Goal: Information Seeking & Learning: Compare options

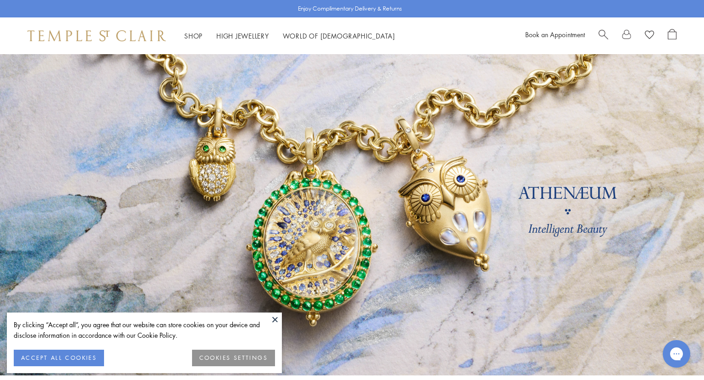
click at [85, 356] on button "ACCEPT ALL COOKIES" at bounding box center [59, 357] width 90 height 17
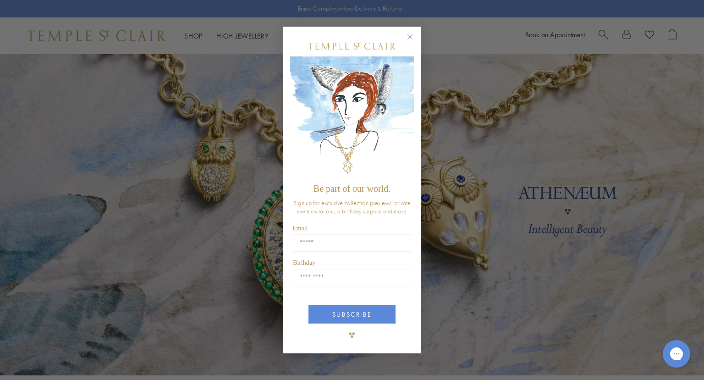
type input "**********"
type input "*****"
click at [367, 311] on button "SUBSCRIBE" at bounding box center [352, 313] width 87 height 19
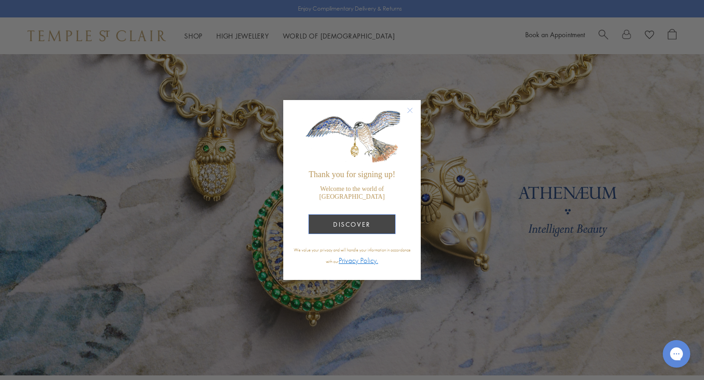
click at [365, 221] on button "DISCOVER" at bounding box center [352, 224] width 87 height 20
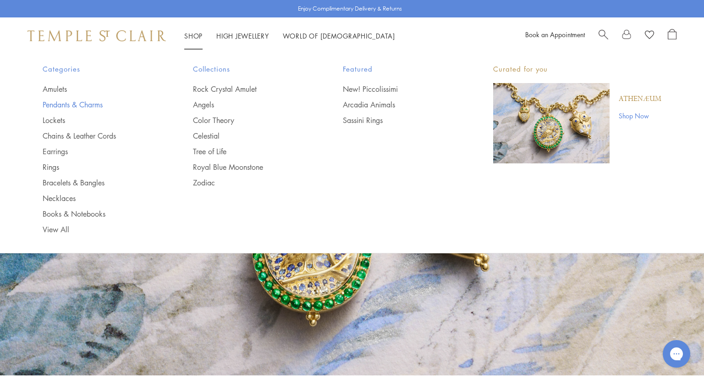
click at [91, 104] on link "Pendants & Charms" at bounding box center [100, 104] width 114 height 10
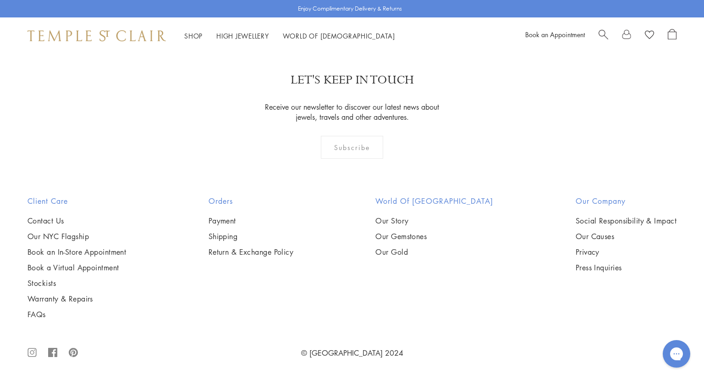
scroll to position [3373, 0]
click at [0, 0] on img at bounding box center [0, 0] width 0 height 0
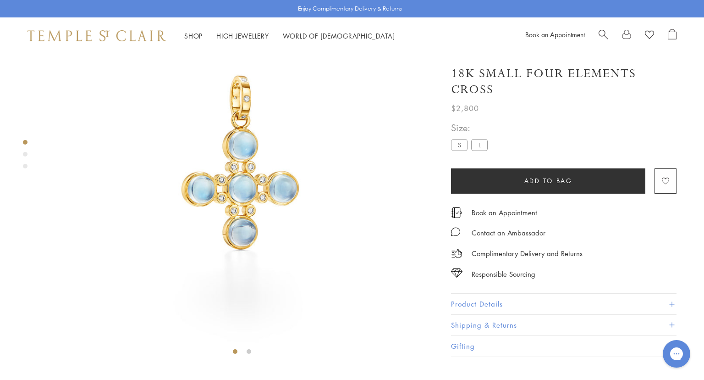
scroll to position [88, 0]
click at [673, 302] on span at bounding box center [671, 304] width 5 height 5
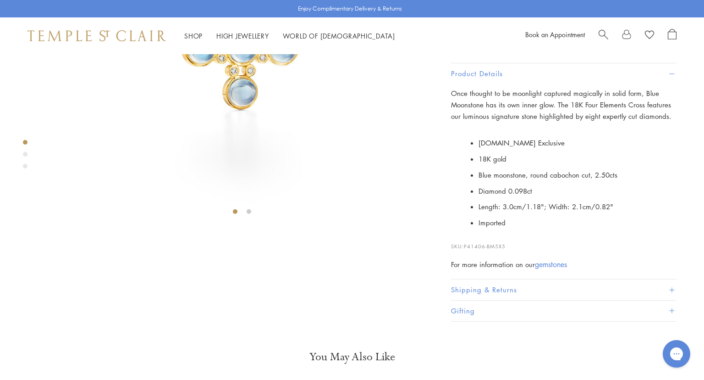
scroll to position [226, 0]
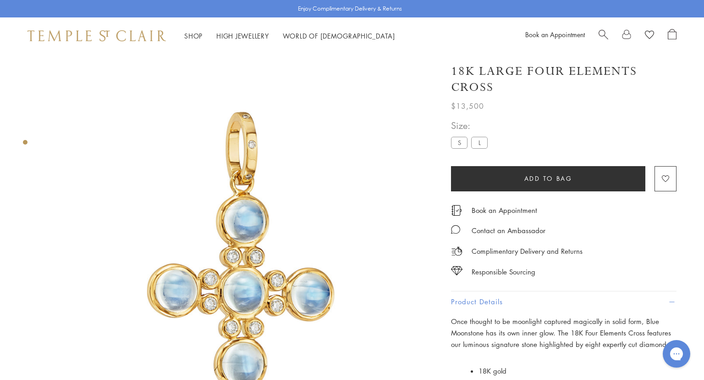
click at [460, 142] on label "S" at bounding box center [459, 142] width 17 height 11
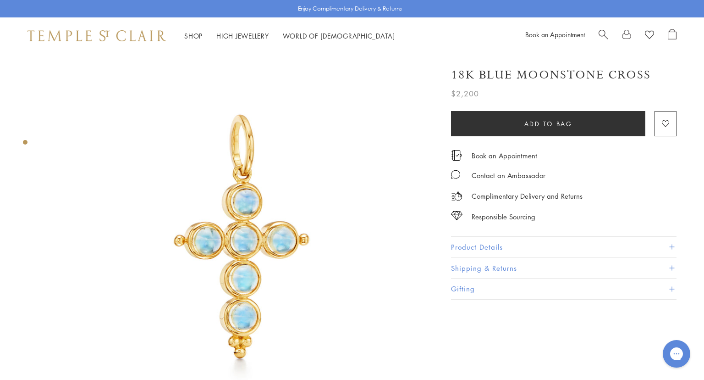
scroll to position [9, 0]
click at [670, 245] on span at bounding box center [671, 246] width 5 height 5
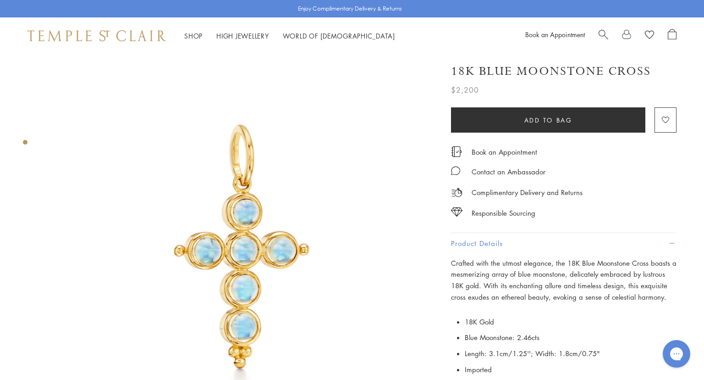
scroll to position [0, 0]
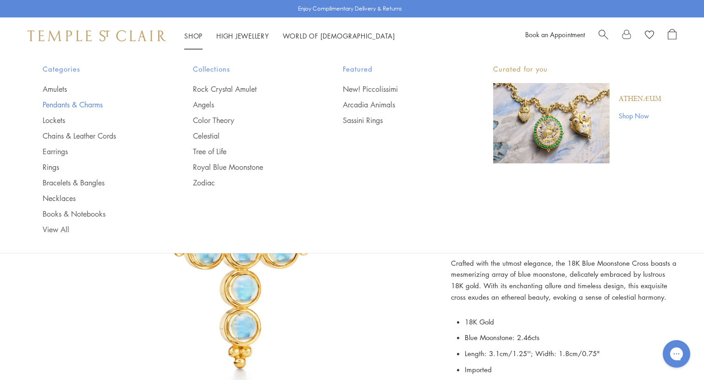
click at [83, 103] on link "Pendants & Charms" at bounding box center [100, 104] width 114 height 10
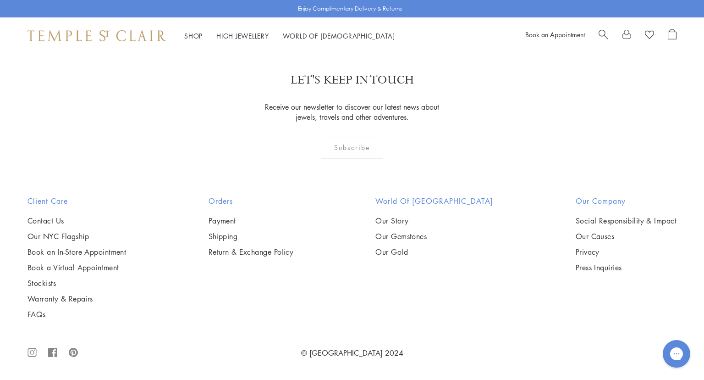
scroll to position [4925, 0]
click at [0, 0] on img at bounding box center [0, 0] width 0 height 0
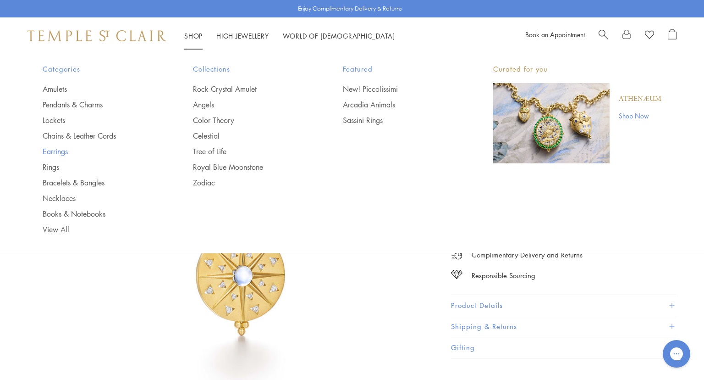
click at [59, 151] on link "Earrings" at bounding box center [100, 151] width 114 height 10
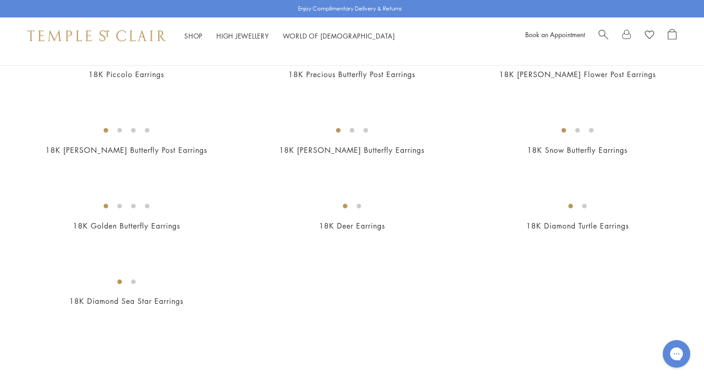
scroll to position [1189, 0]
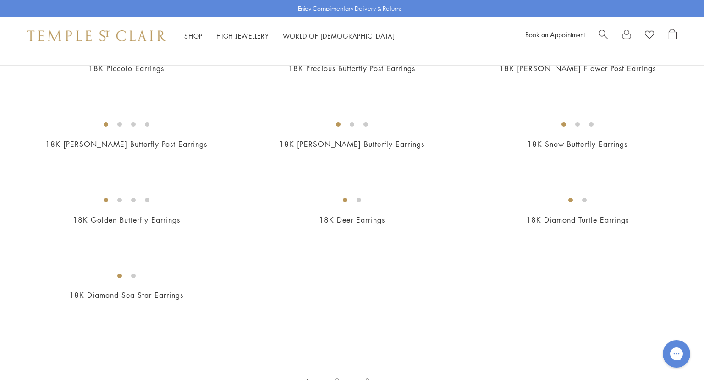
click at [0, 0] on img at bounding box center [0, 0] width 0 height 0
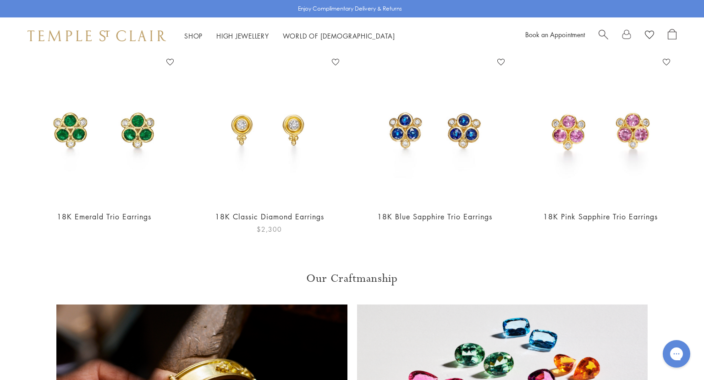
scroll to position [458, 0]
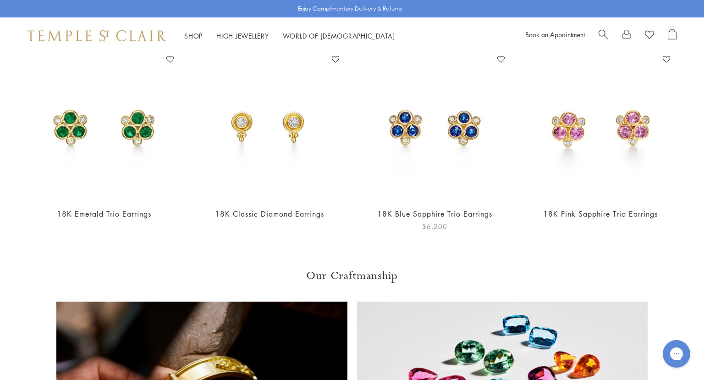
click at [428, 134] on img at bounding box center [434, 125] width 147 height 147
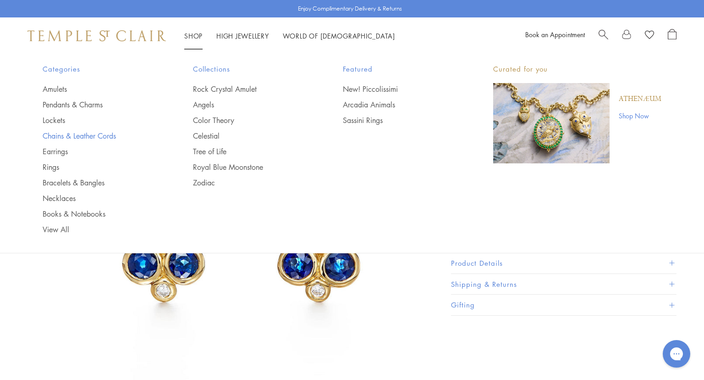
click at [91, 135] on link "Chains & Leather Cords" at bounding box center [100, 136] width 114 height 10
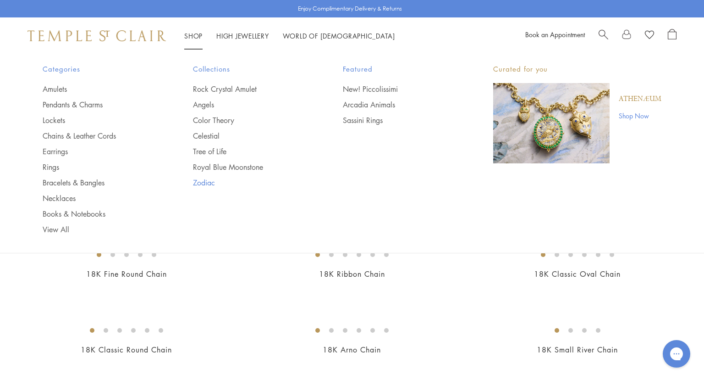
click at [208, 182] on link "Zodiac" at bounding box center [250, 182] width 114 height 10
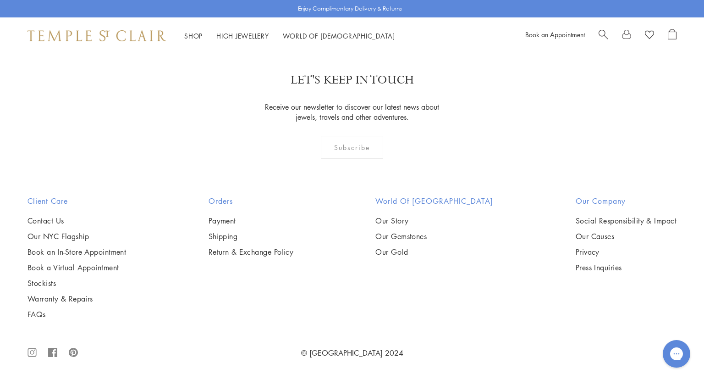
scroll to position [983, 0]
click at [0, 0] on img at bounding box center [0, 0] width 0 height 0
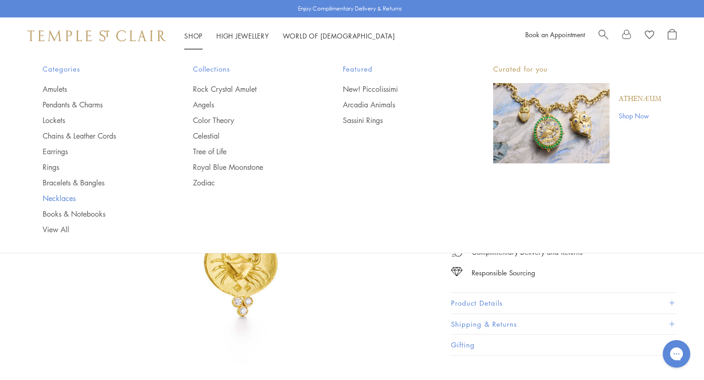
click at [68, 197] on link "Necklaces" at bounding box center [100, 198] width 114 height 10
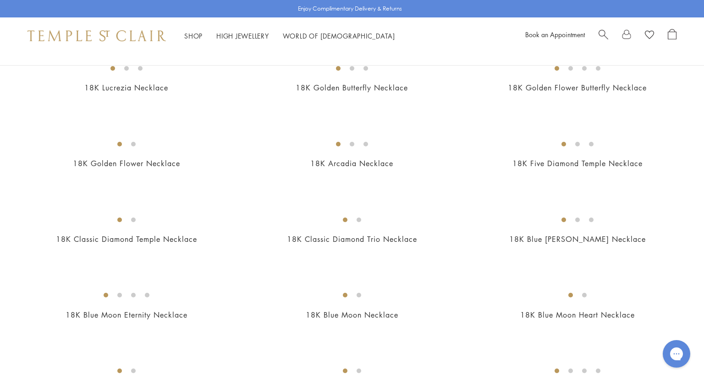
scroll to position [263, 0]
click at [0, 0] on img at bounding box center [0, 0] width 0 height 0
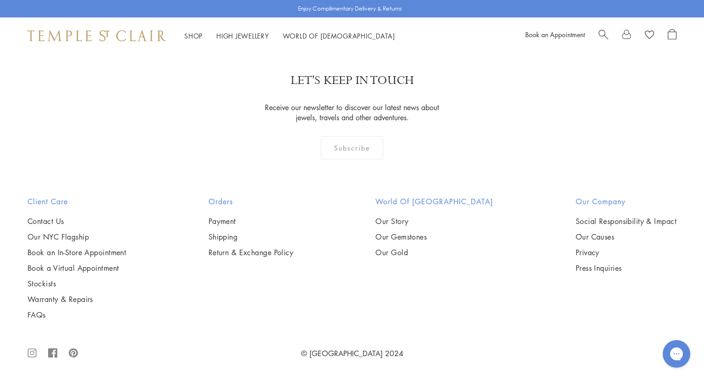
scroll to position [2043, 0]
click at [0, 0] on img at bounding box center [0, 0] width 0 height 0
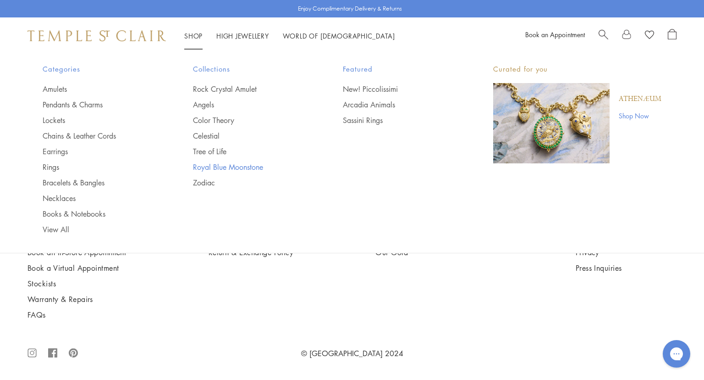
click at [257, 166] on link "Royal Blue Moonstone" at bounding box center [250, 167] width 114 height 10
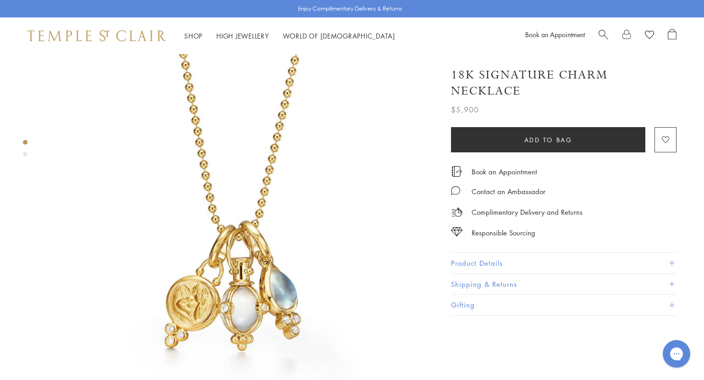
click at [673, 261] on span at bounding box center [671, 262] width 5 height 5
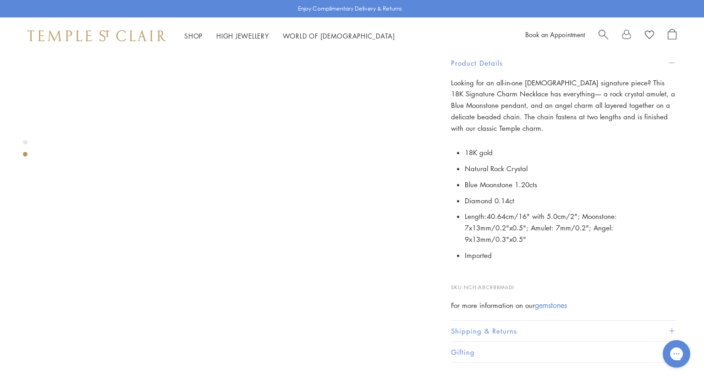
scroll to position [494, 0]
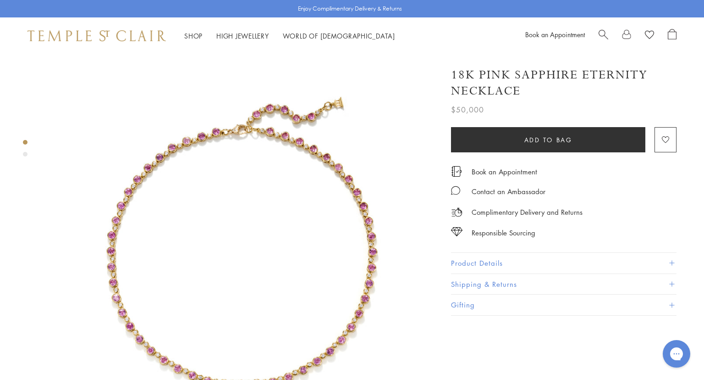
click at [669, 262] on button "Product Details" at bounding box center [564, 263] width 226 height 21
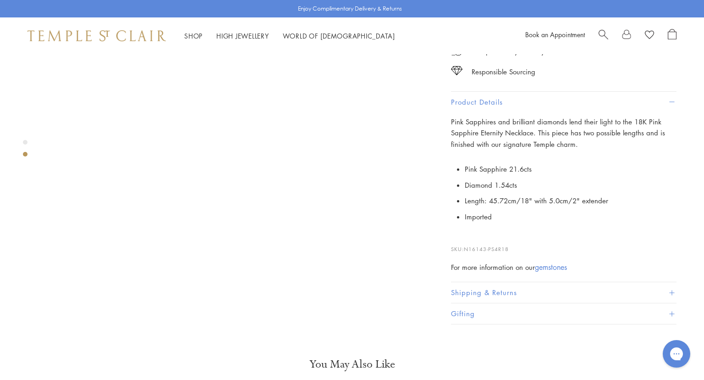
scroll to position [528, 0]
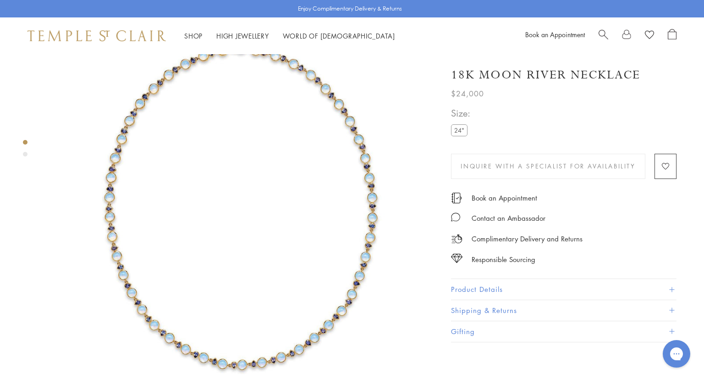
scroll to position [43, 0]
click at [673, 289] on span at bounding box center [671, 289] width 5 height 5
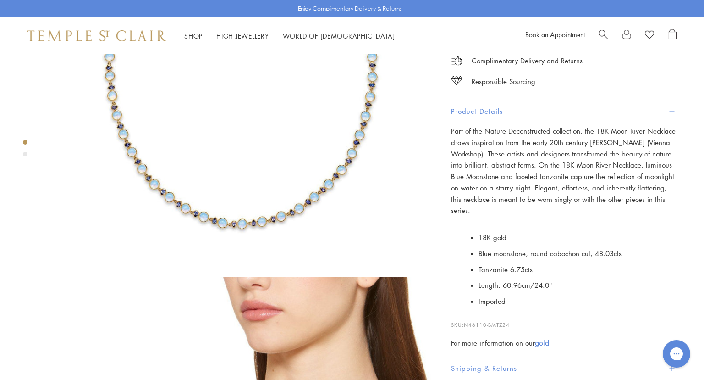
scroll to position [181, 0]
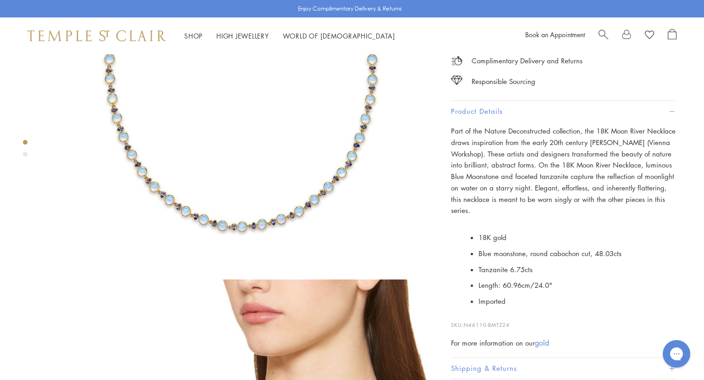
click at [317, 175] on img at bounding box center [242, 69] width 392 height 392
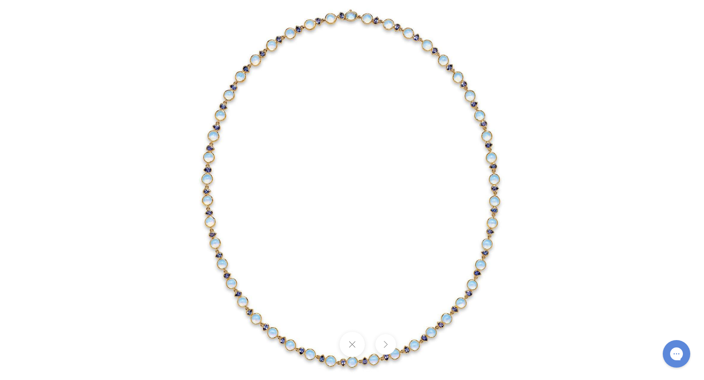
click at [290, 170] on img at bounding box center [352, 189] width 429 height 429
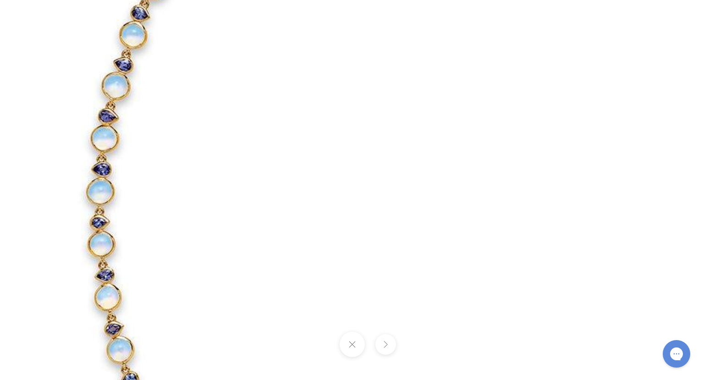
drag, startPoint x: 172, startPoint y: 192, endPoint x: 191, endPoint y: 192, distance: 18.8
click at [191, 192] on img at bounding box center [457, 219] width 1056 height 1056
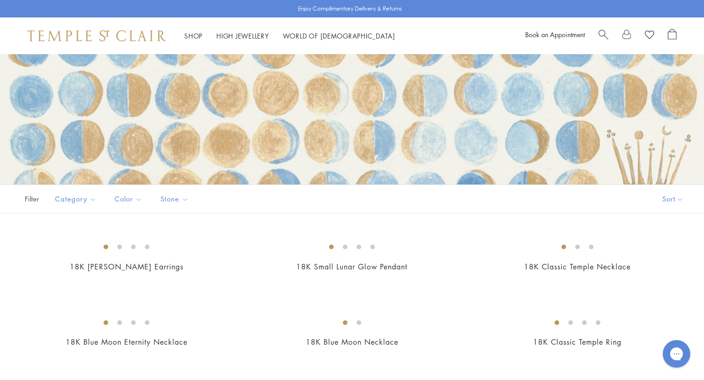
scroll to position [255, 0]
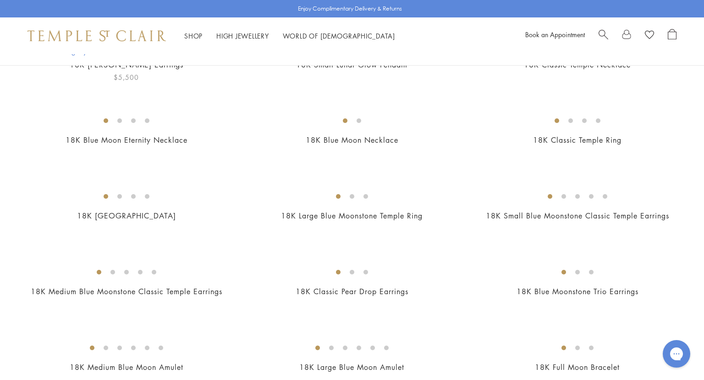
click at [0, 0] on img at bounding box center [0, 0] width 0 height 0
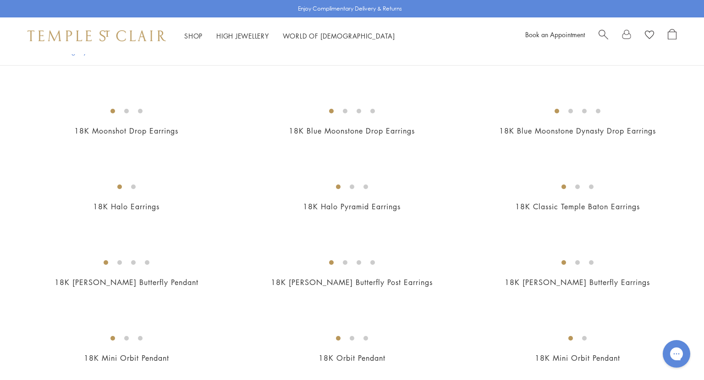
scroll to position [794, 0]
click at [0, 0] on img at bounding box center [0, 0] width 0 height 0
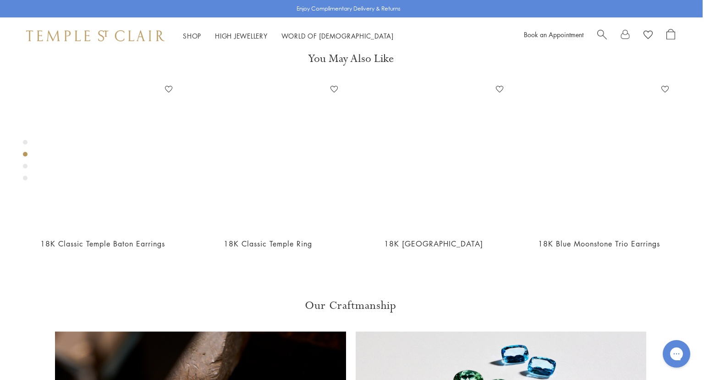
scroll to position [431, 1]
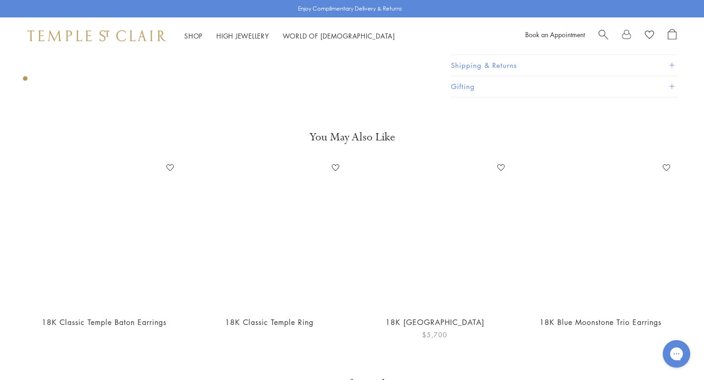
scroll to position [349, 0]
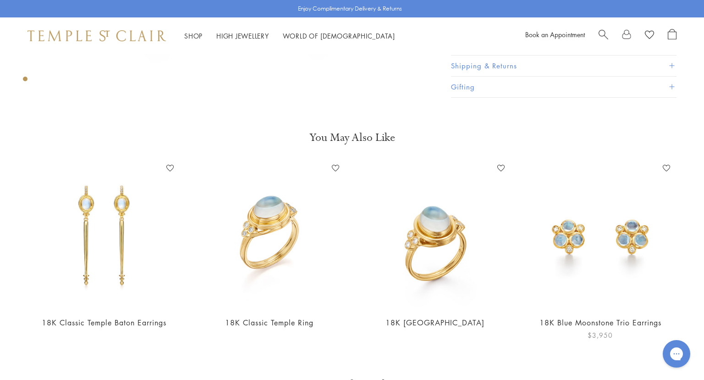
click at [591, 237] on img at bounding box center [600, 234] width 147 height 147
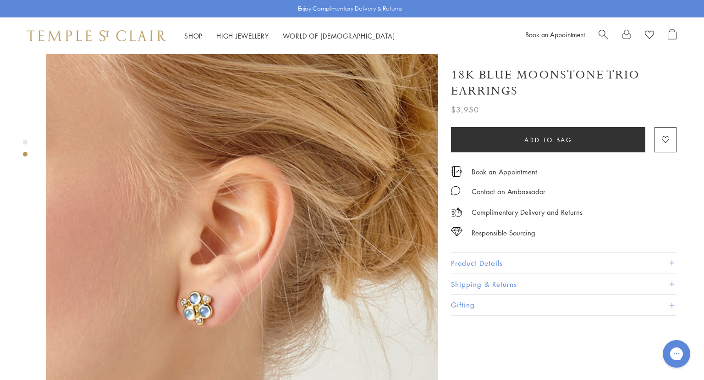
scroll to position [412, 0]
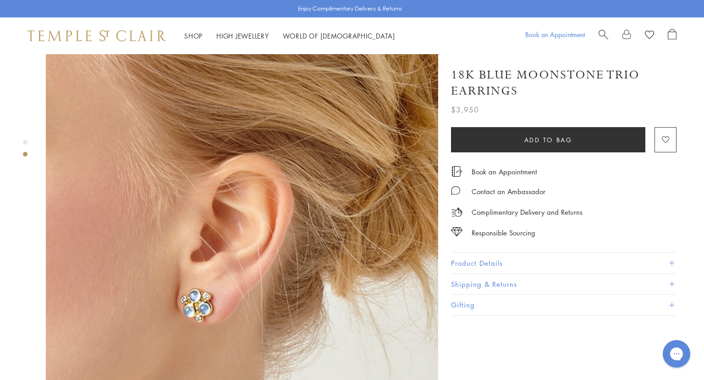
click at [579, 34] on link "Book an Appointment" at bounding box center [555, 34] width 60 height 9
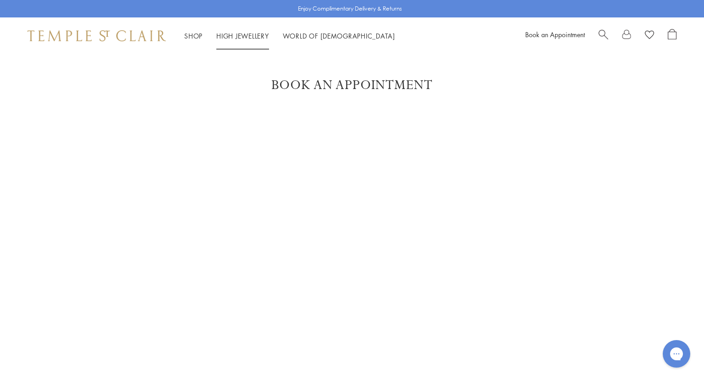
click at [238, 34] on link "High Jewellery High Jewellery" at bounding box center [242, 35] width 53 height 9
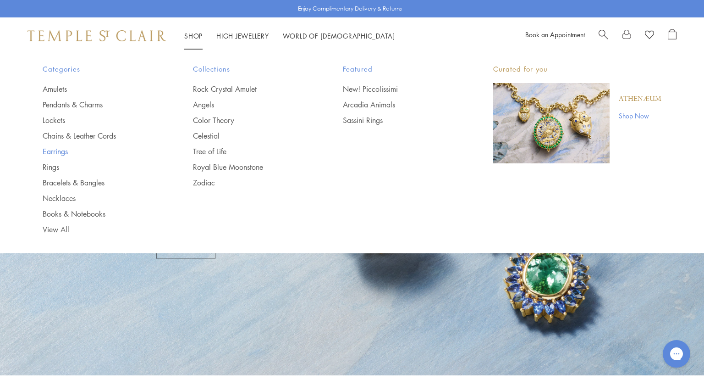
click at [62, 151] on link "Earrings" at bounding box center [100, 151] width 114 height 10
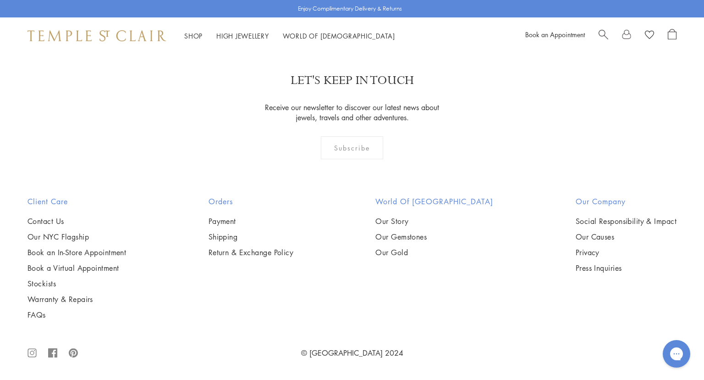
scroll to position [1679, 0]
click at [0, 0] on img at bounding box center [0, 0] width 0 height 0
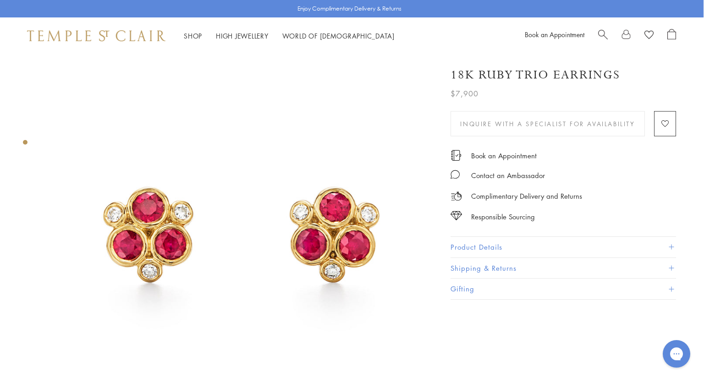
scroll to position [40, 0]
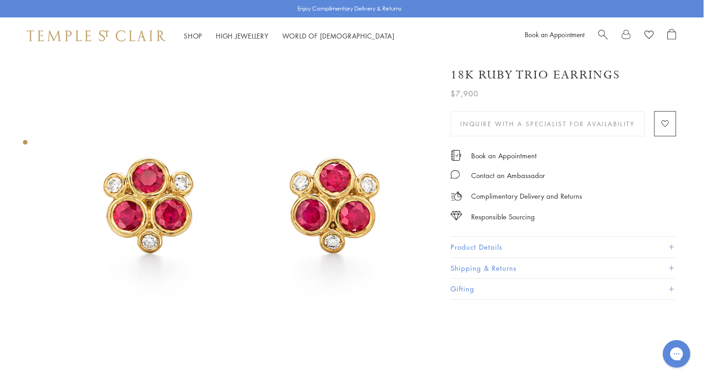
click at [672, 245] on span at bounding box center [671, 246] width 5 height 5
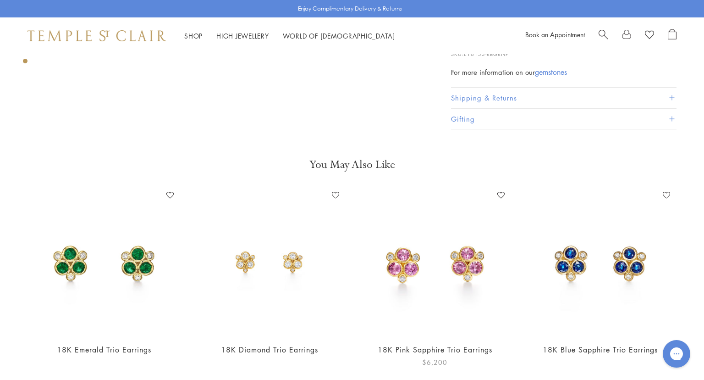
scroll to position [369, 0]
click at [464, 258] on img at bounding box center [434, 260] width 147 height 147
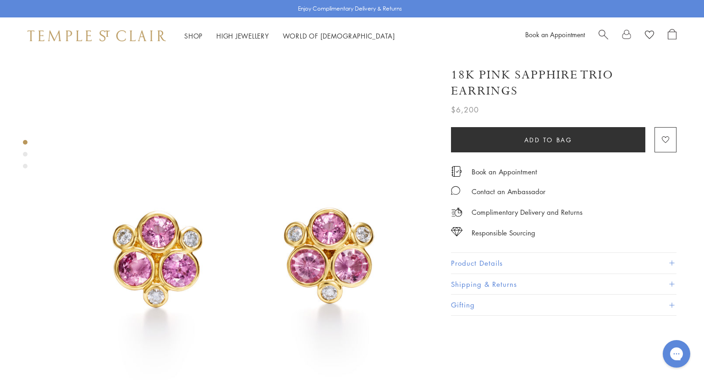
click at [671, 261] on span at bounding box center [671, 262] width 5 height 5
